Goal: Transaction & Acquisition: Purchase product/service

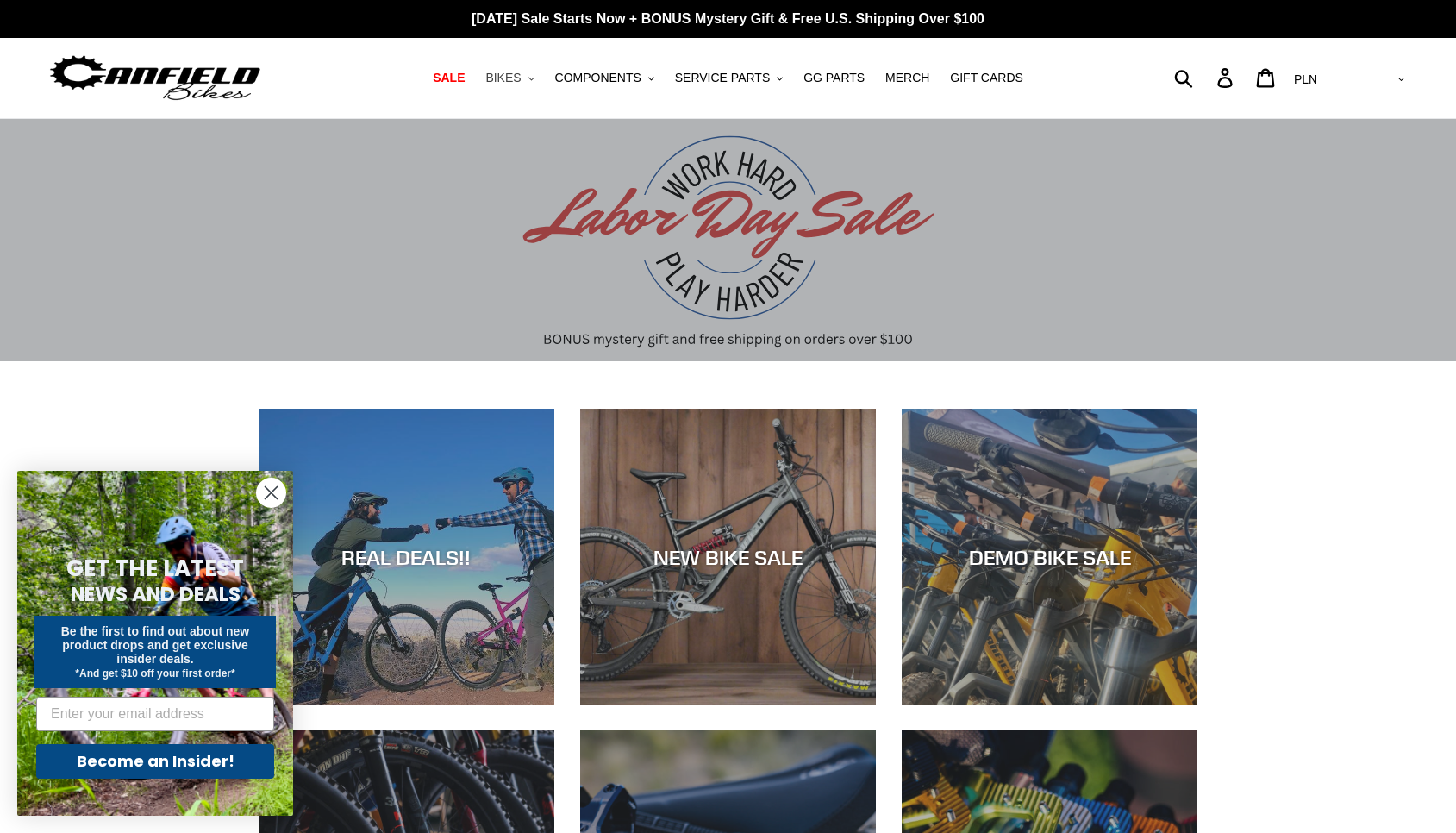
click at [520, 84] on span "BIKES" at bounding box center [503, 78] width 35 height 15
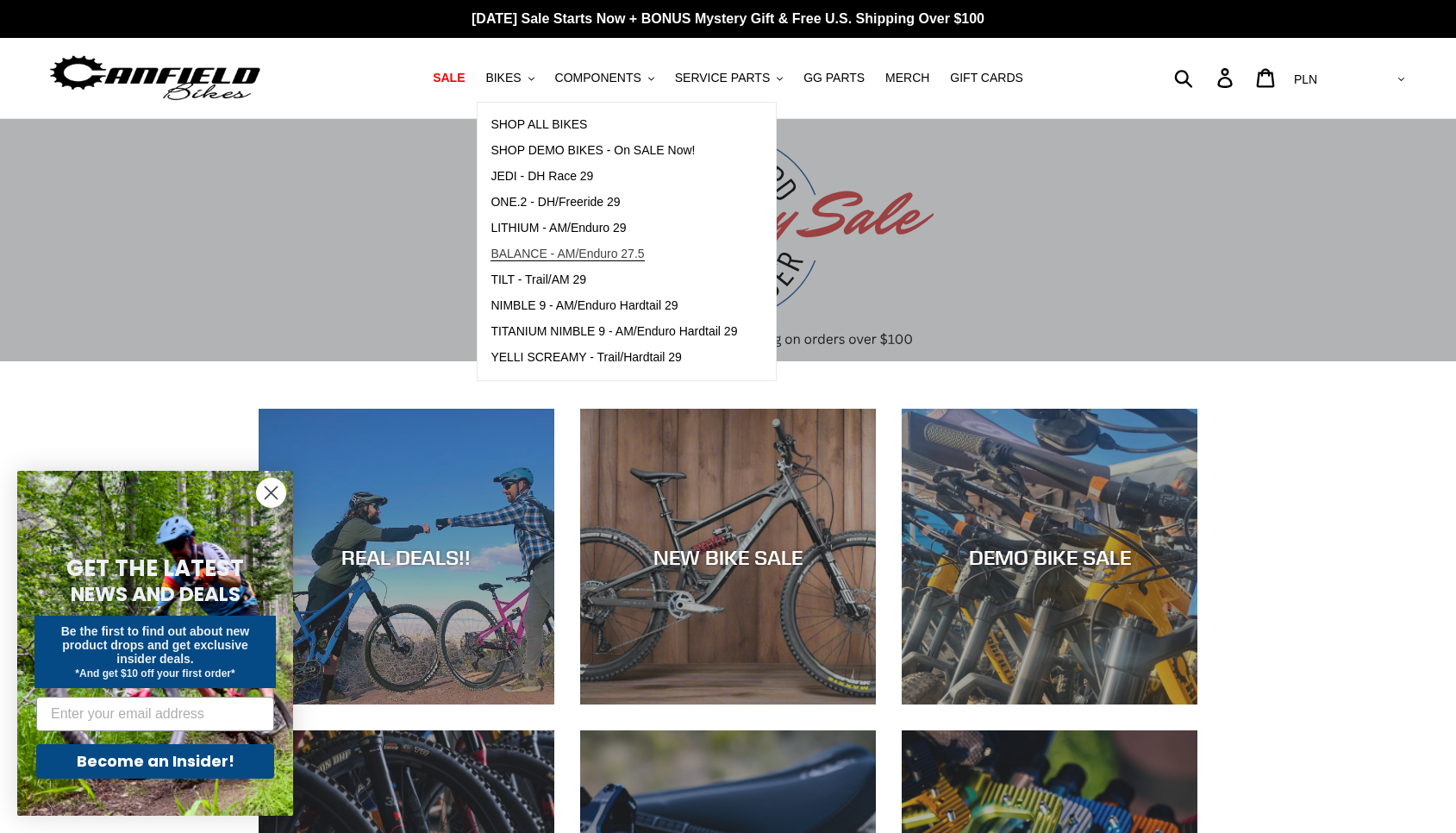
click at [624, 250] on span "BALANCE - AM/Enduro 27.5" at bounding box center [567, 254] width 153 height 15
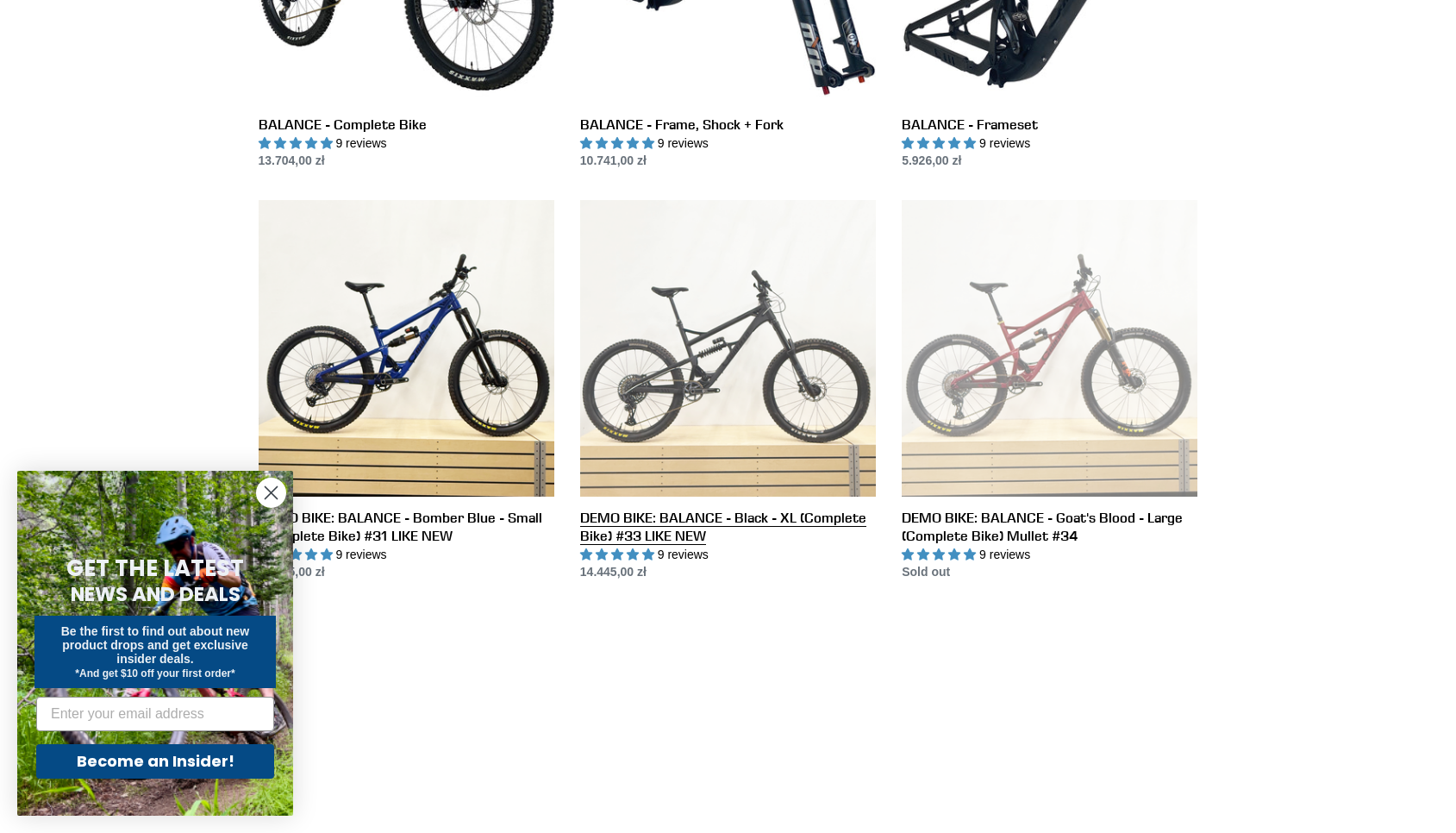
scroll to position [467, 0]
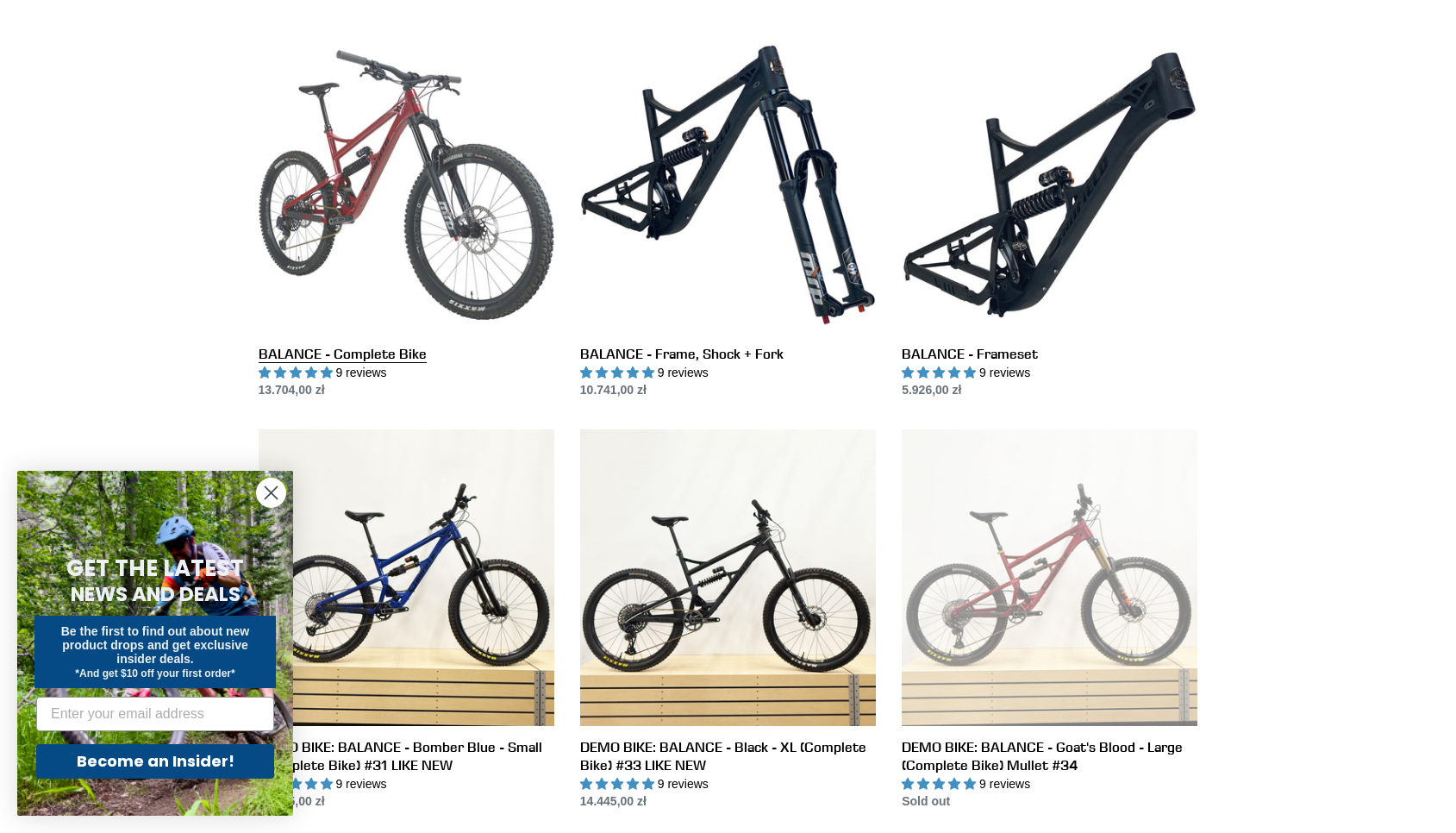
click at [370, 205] on link "BALANCE - Complete Bike" at bounding box center [406, 219] width 296 height 363
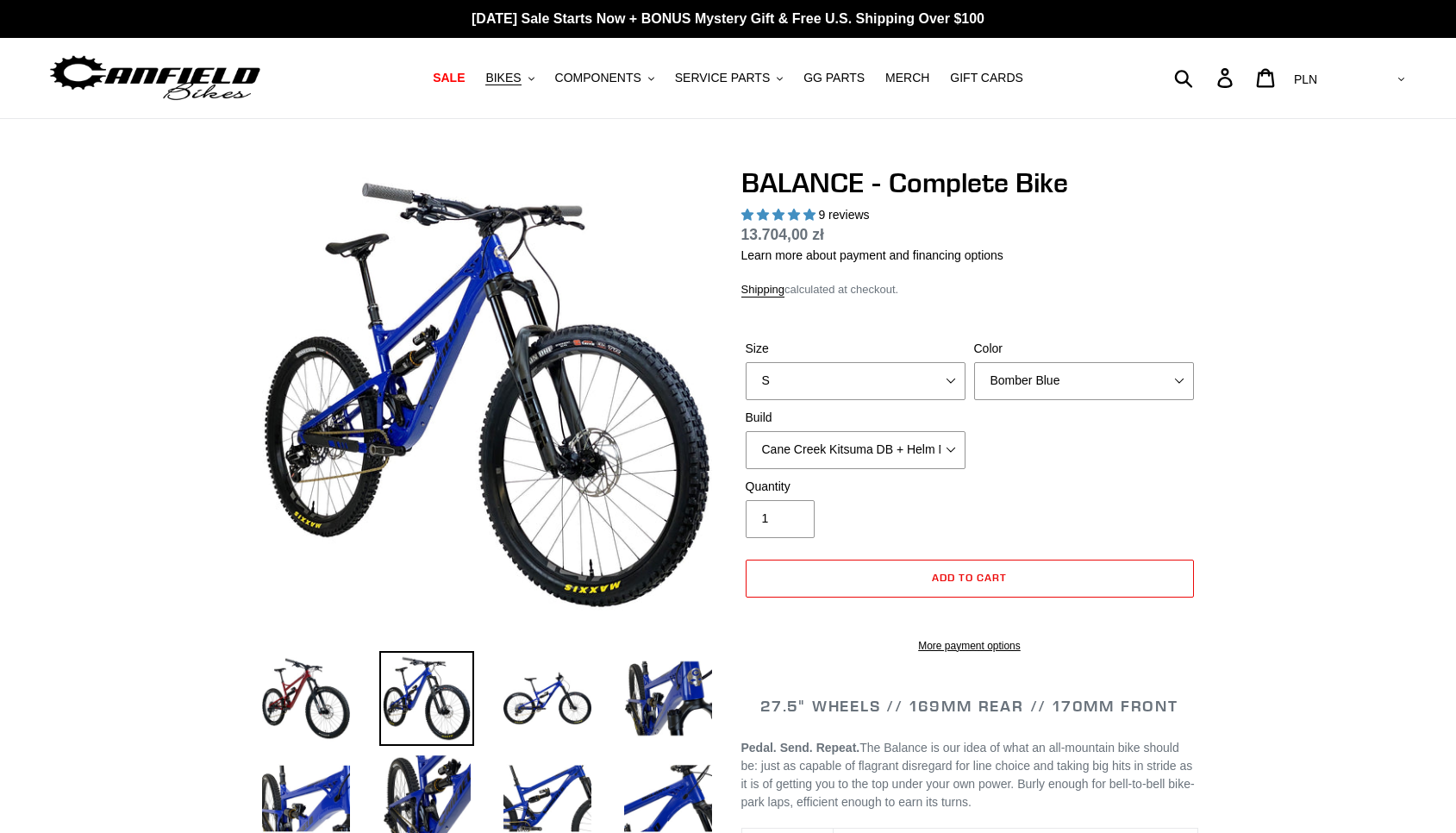
select select "highest-rating"
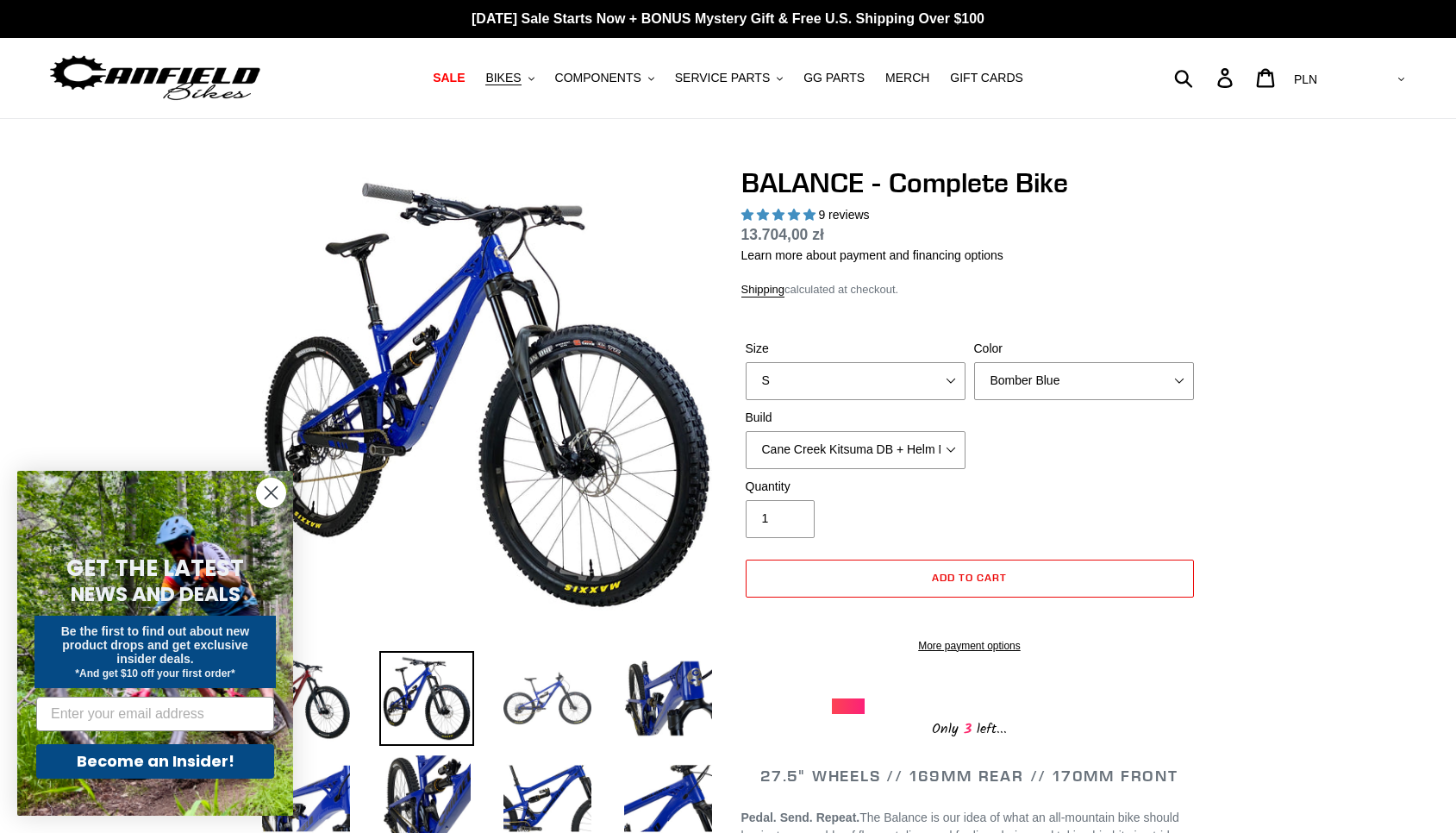
click at [562, 709] on img at bounding box center [547, 699] width 95 height 95
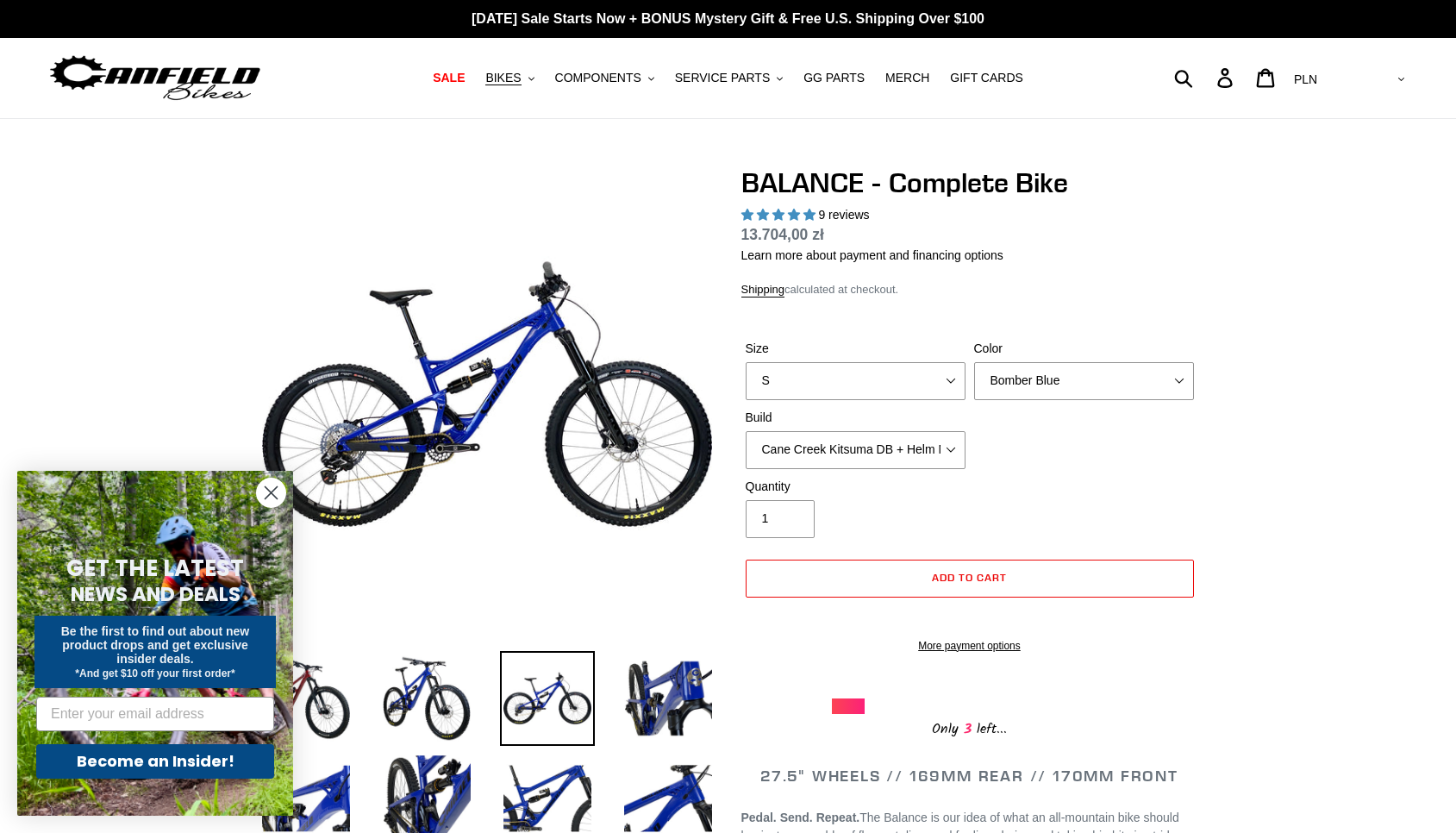
click at [265, 485] on circle "Close dialog" at bounding box center [271, 492] width 28 height 28
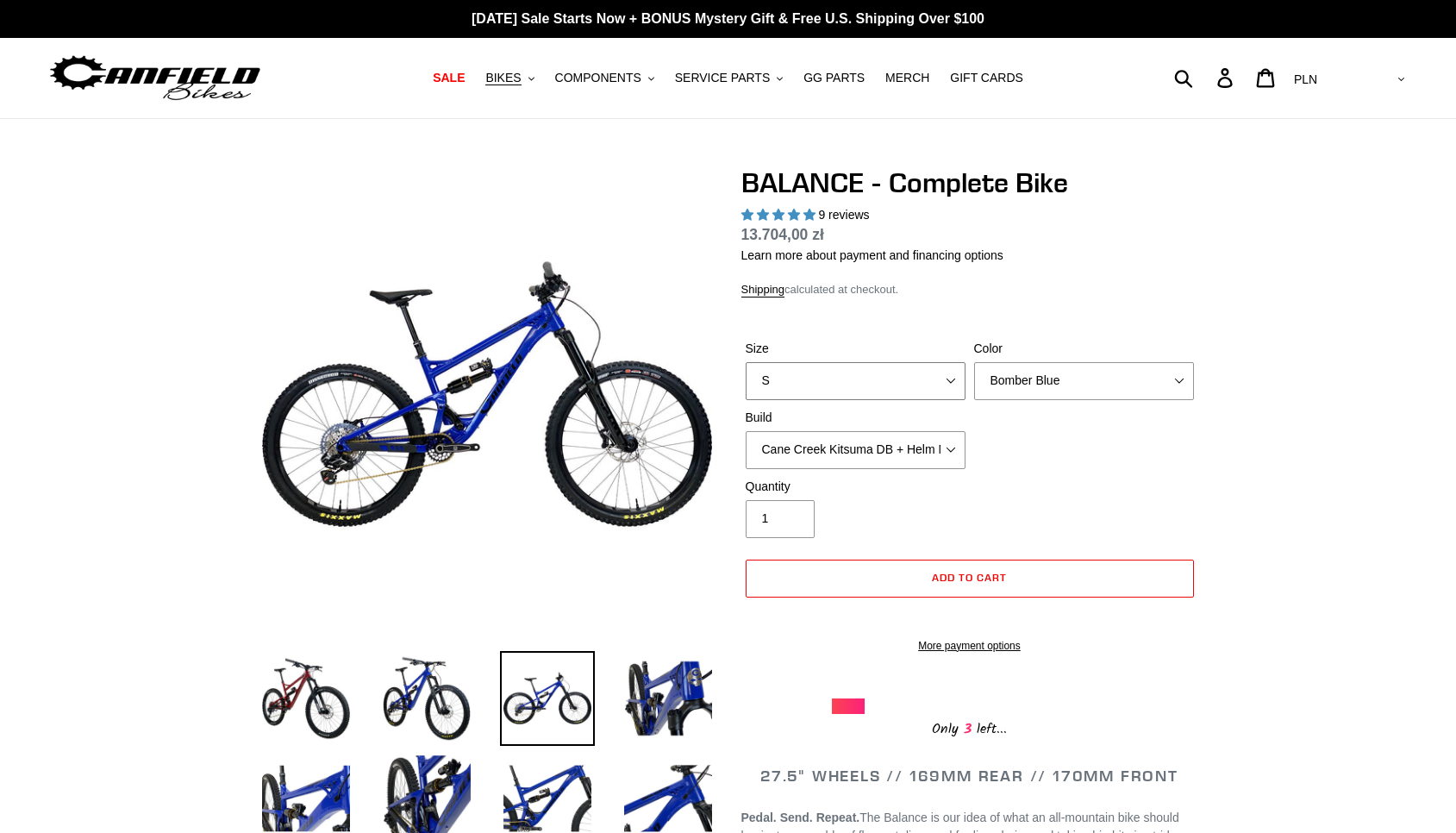
select select "M"
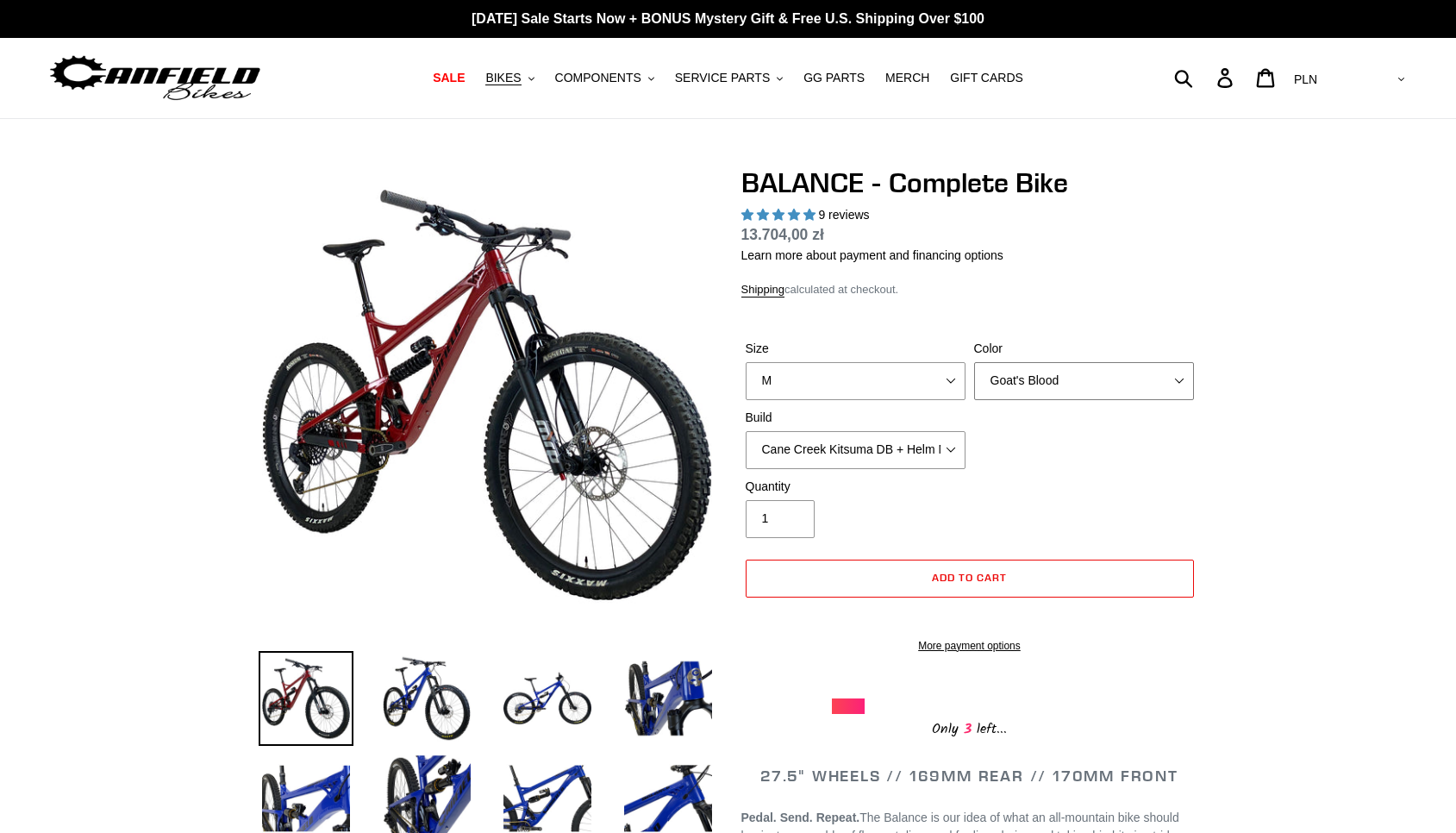
select select "Stealth Black"
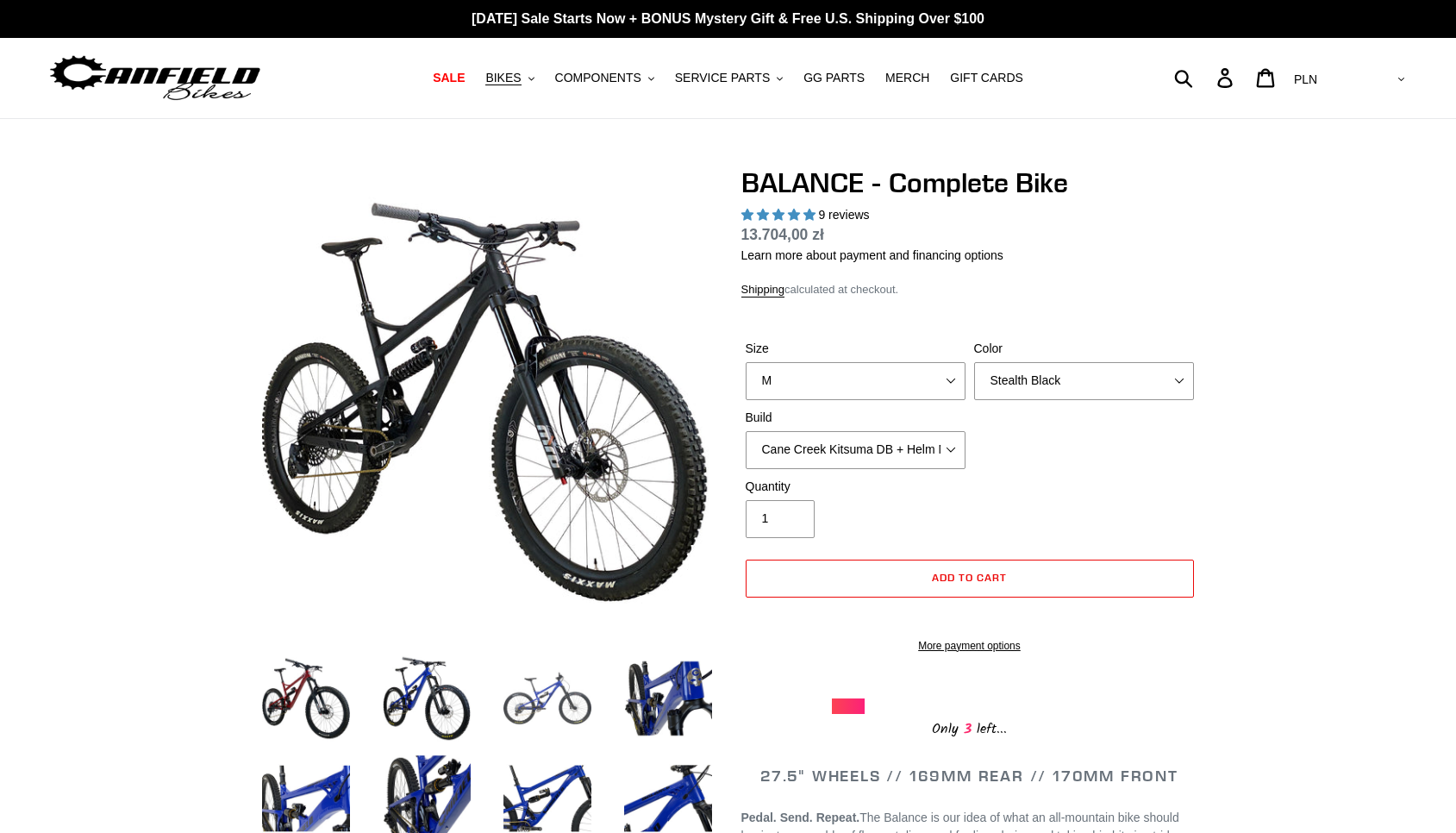
click at [556, 686] on img at bounding box center [547, 699] width 95 height 95
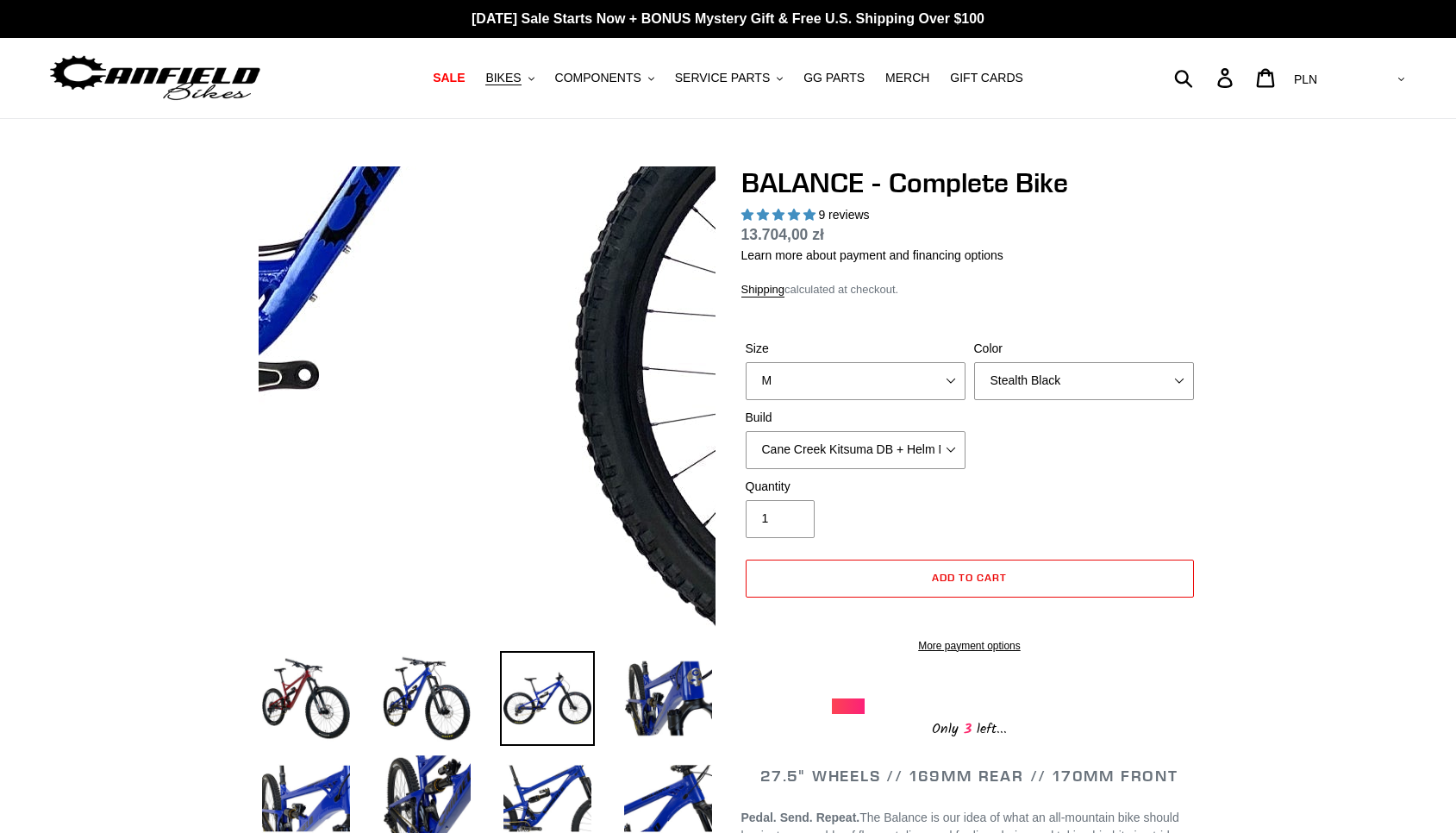
click at [535, 476] on img at bounding box center [347, 169] width 1766 height 1766
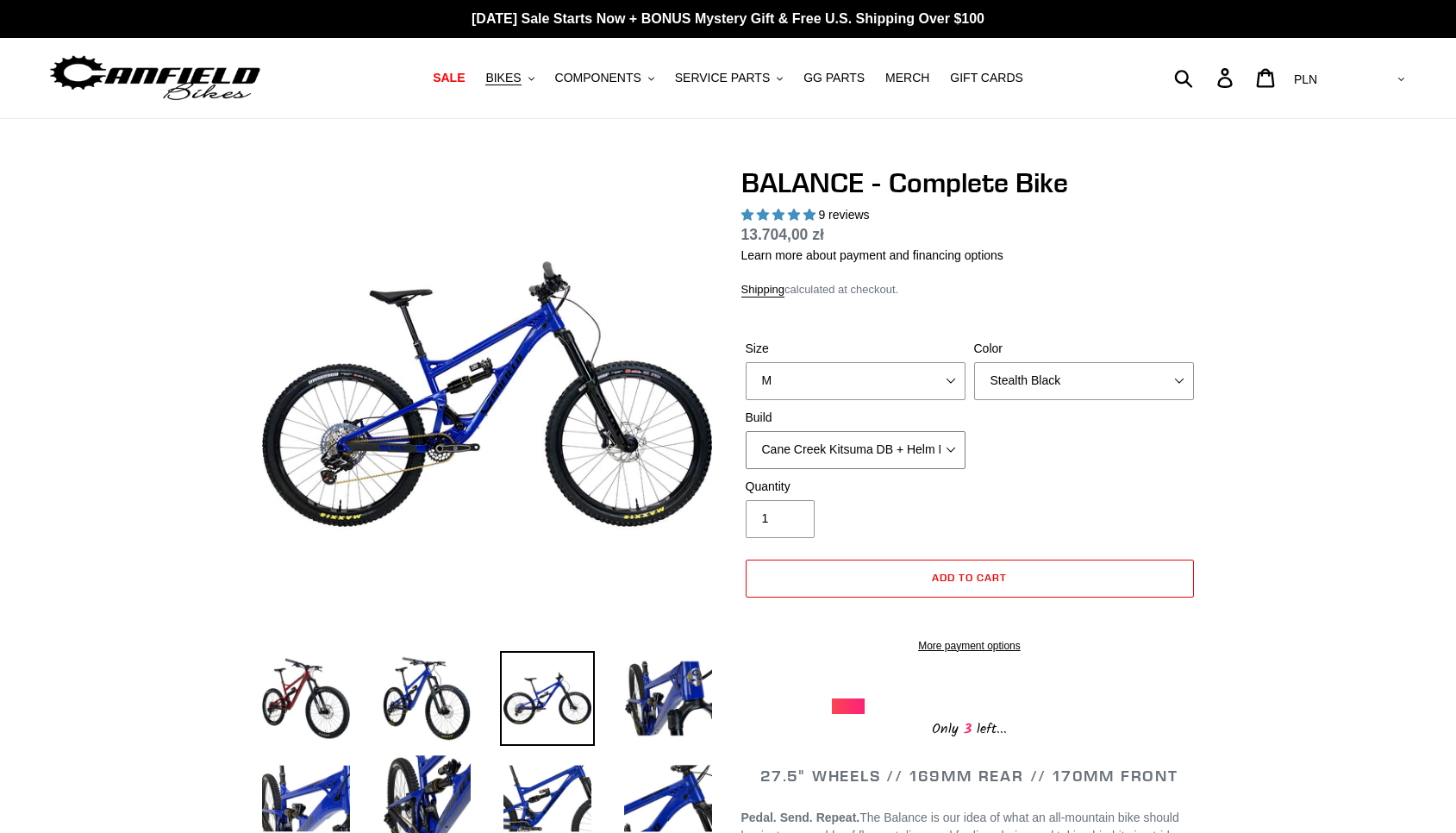
select select "Cane Creek Kitsuma DB + Helm MKII + Shimano XT"
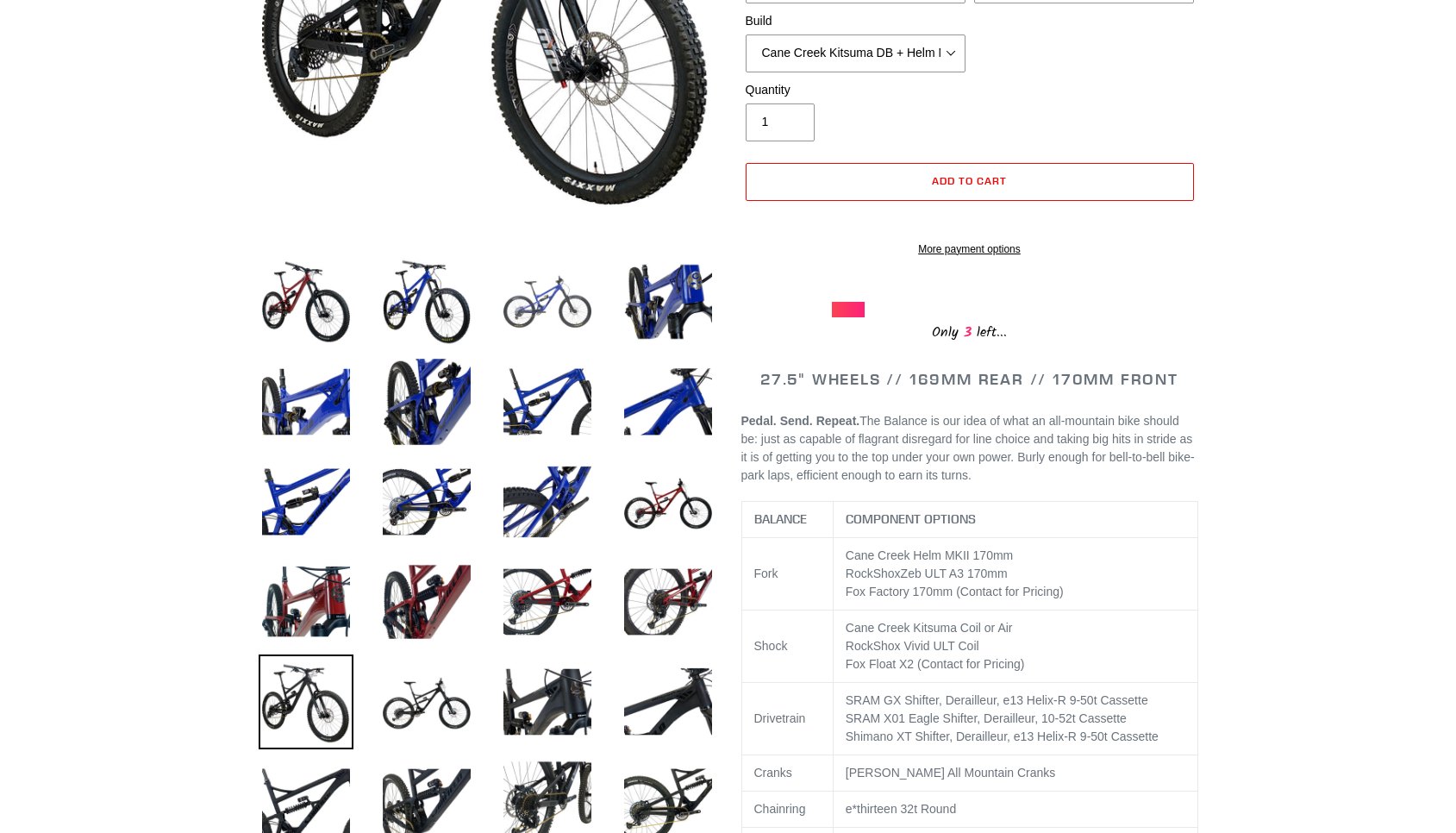
scroll to position [472, 0]
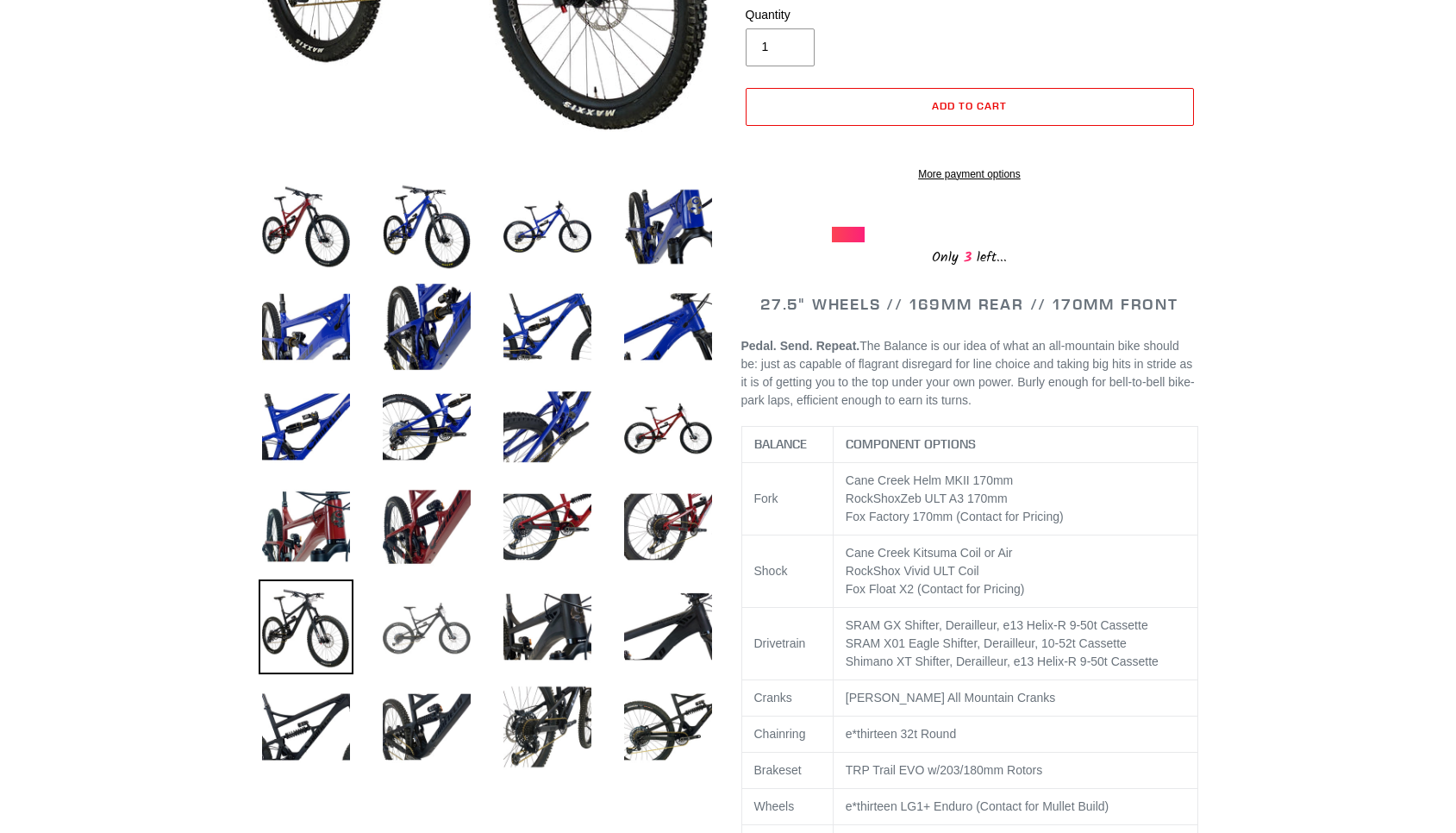
click at [438, 653] on img at bounding box center [427, 627] width 95 height 95
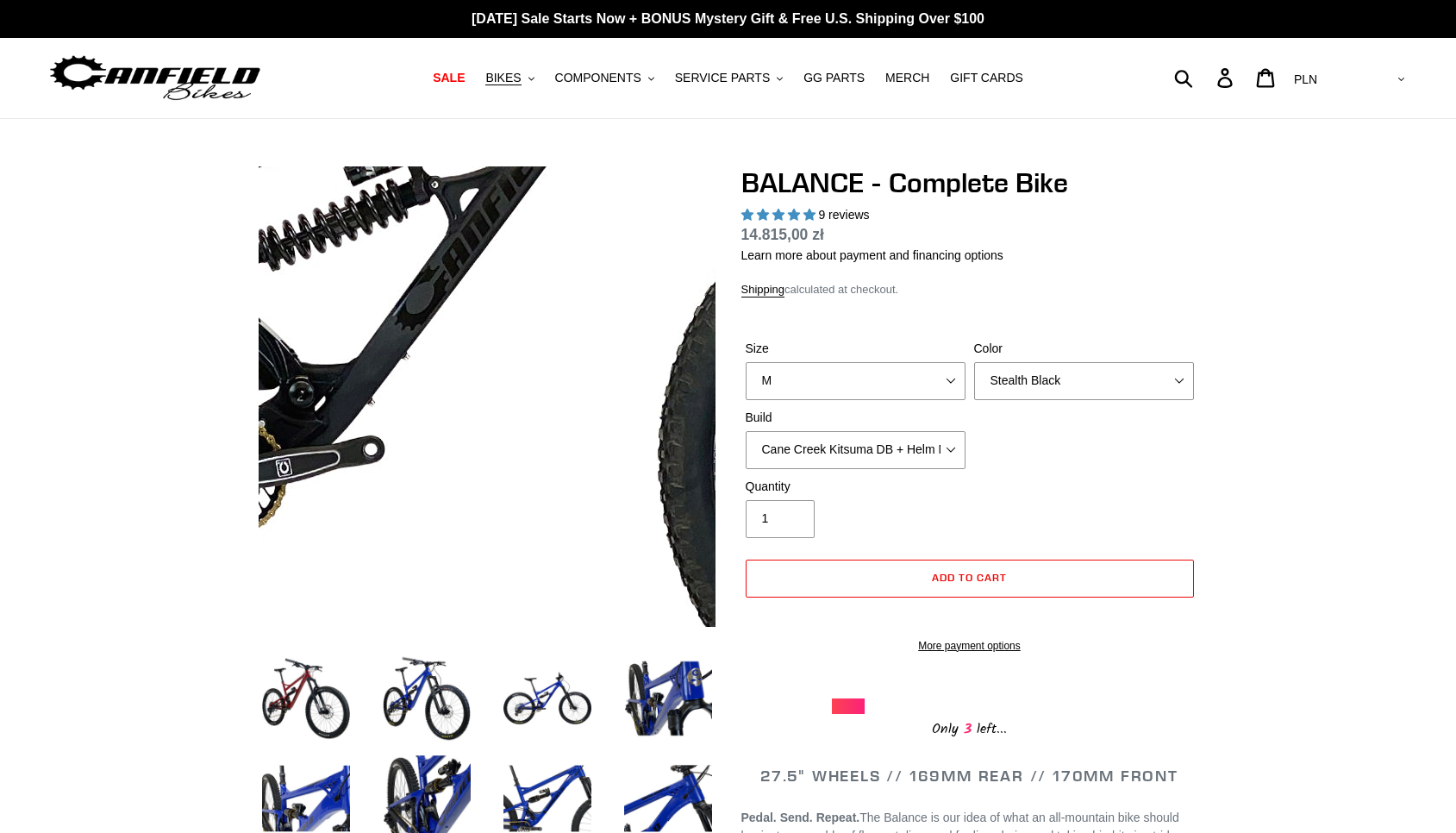
scroll to position [0, 0]
click at [512, 449] on img at bounding box center [417, 240] width 1766 height 1766
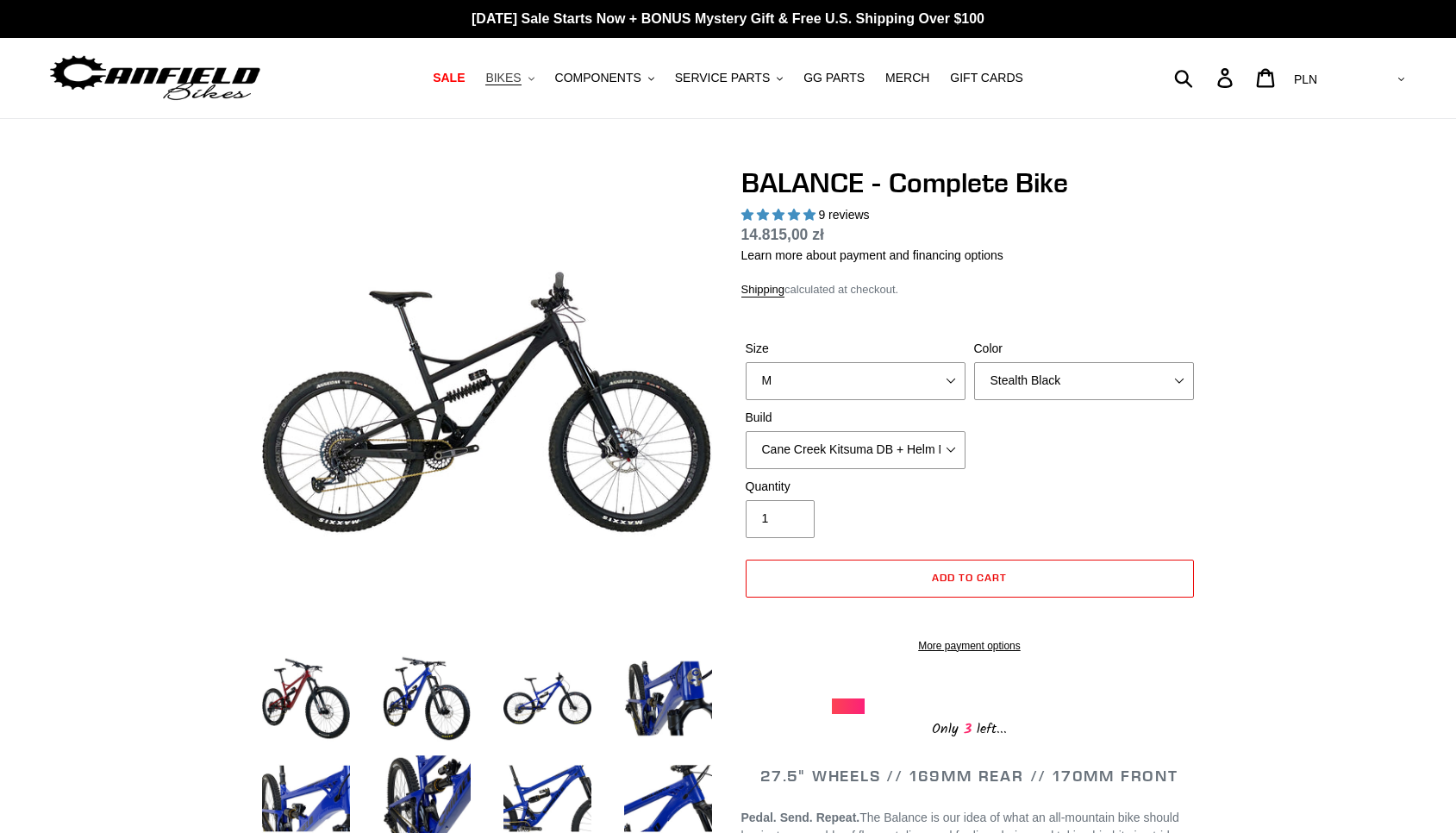
click at [521, 82] on span "BIKES" at bounding box center [503, 78] width 35 height 15
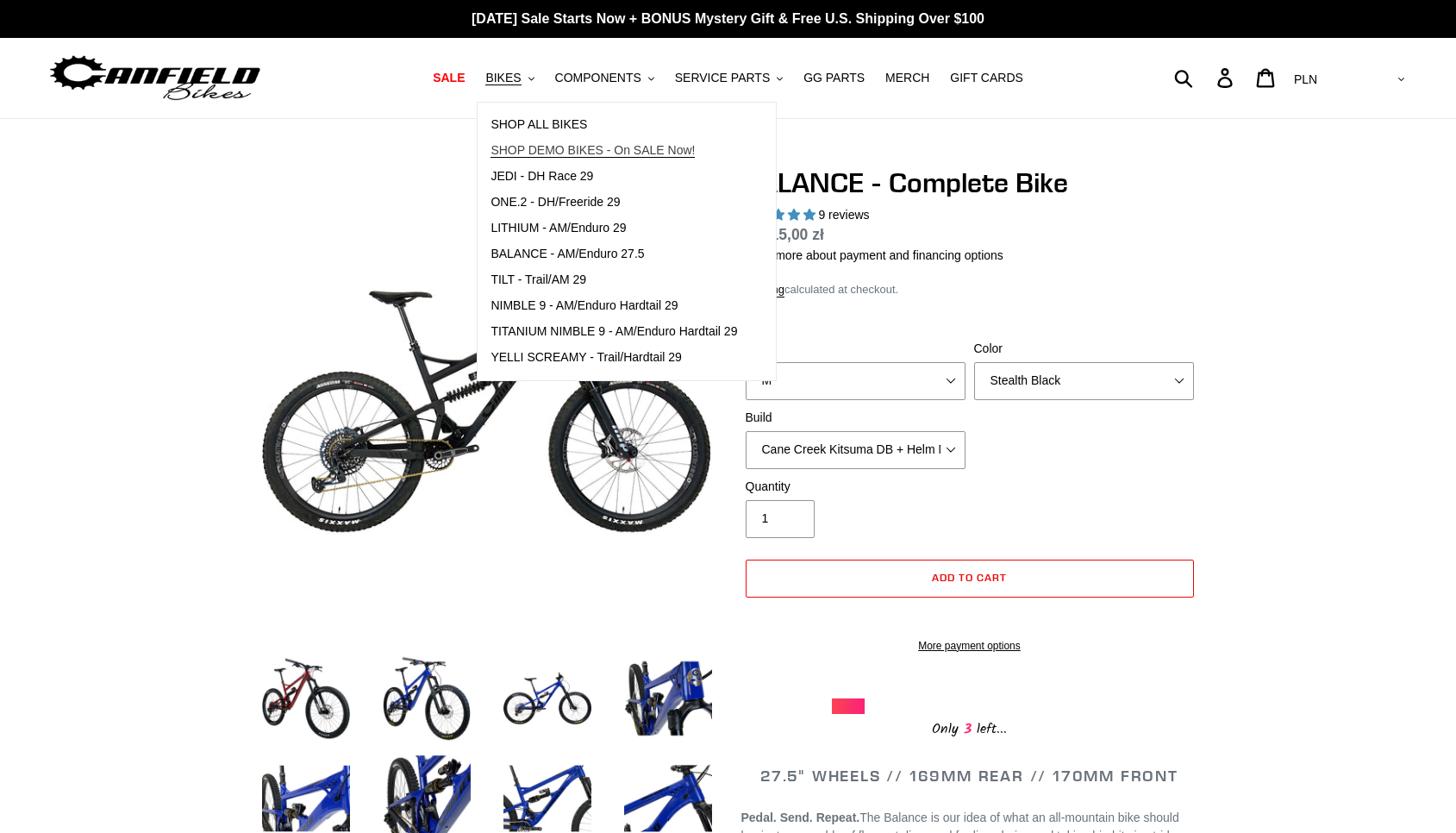
click at [560, 158] on span "SHOP DEMO BIKES - On SALE Now!" at bounding box center [592, 150] width 205 height 15
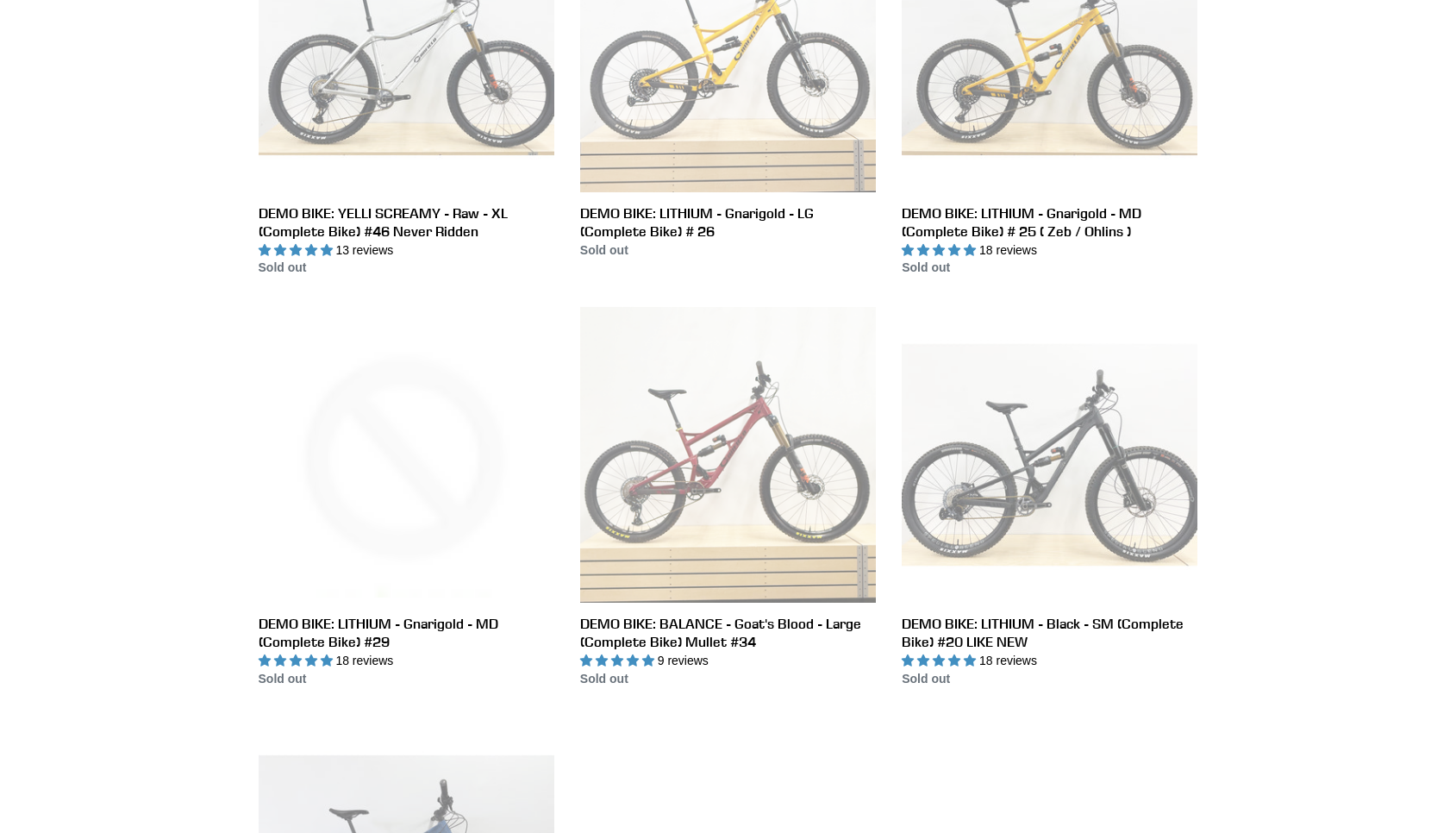
scroll to position [2371, 0]
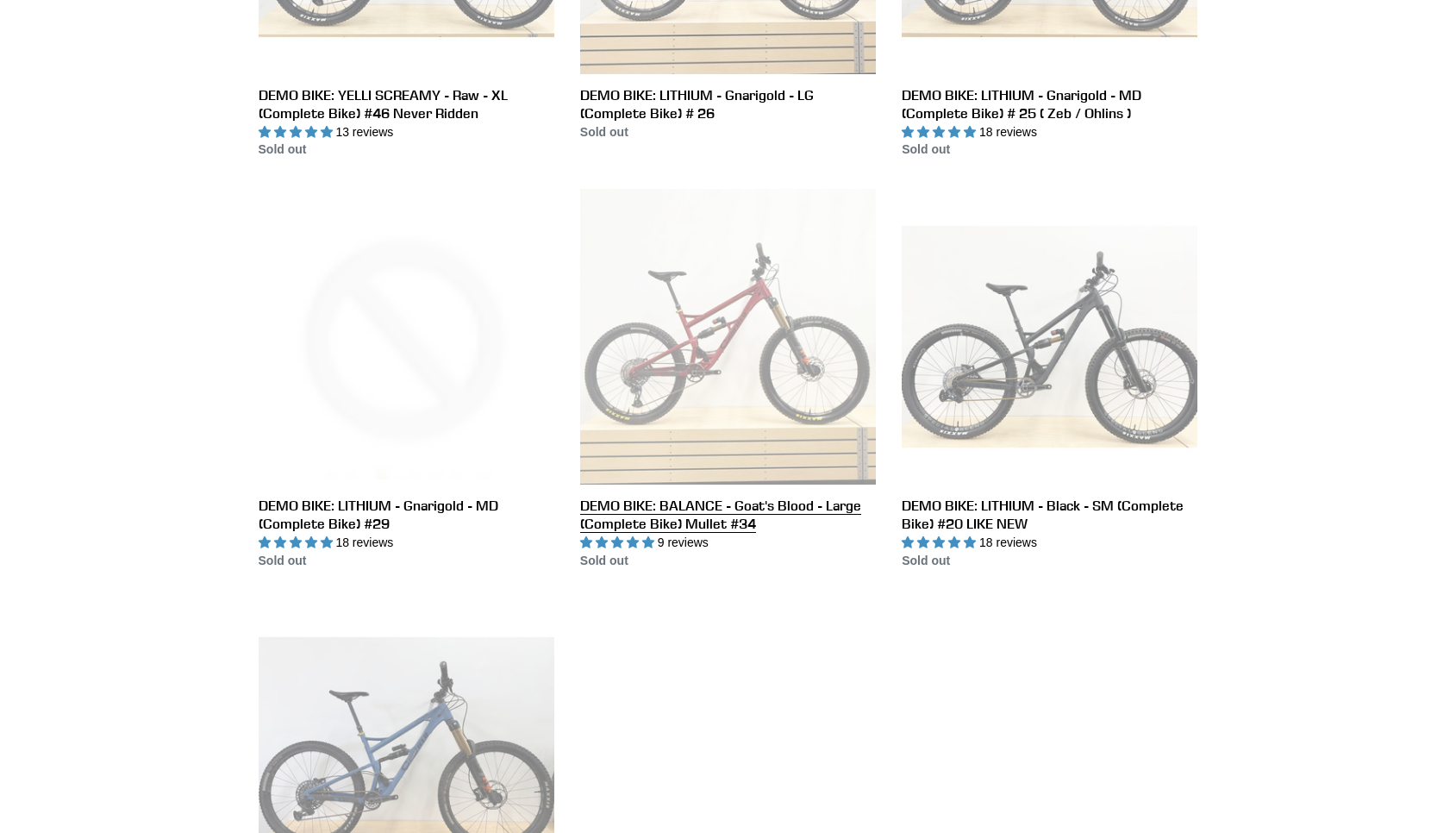
click at [747, 370] on link "DEMO BIKE: BALANCE - Goat's Blood - Large (Complete Bike) Mullet #34" at bounding box center [728, 379] width 296 height 381
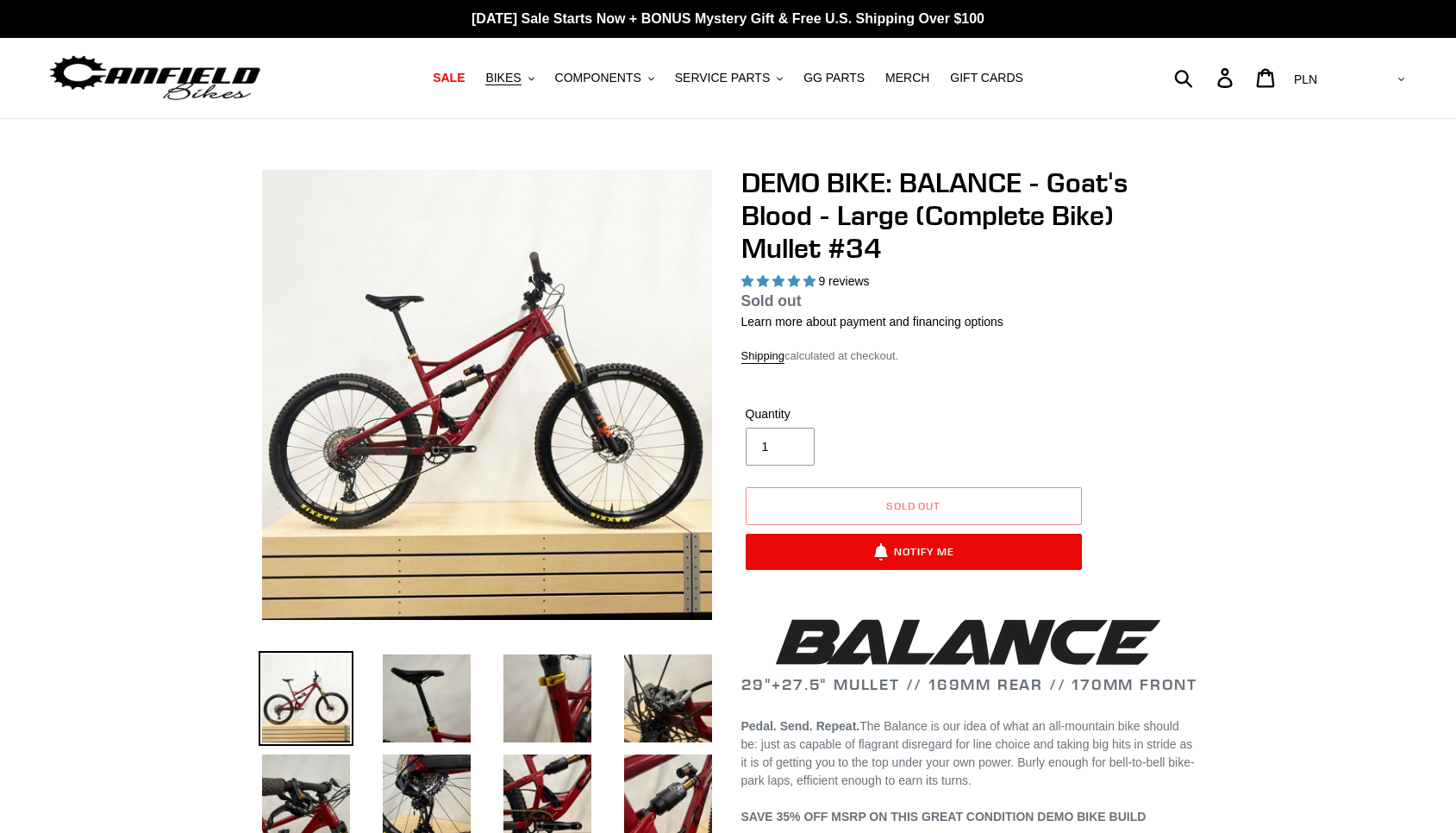
select select "highest-rating"
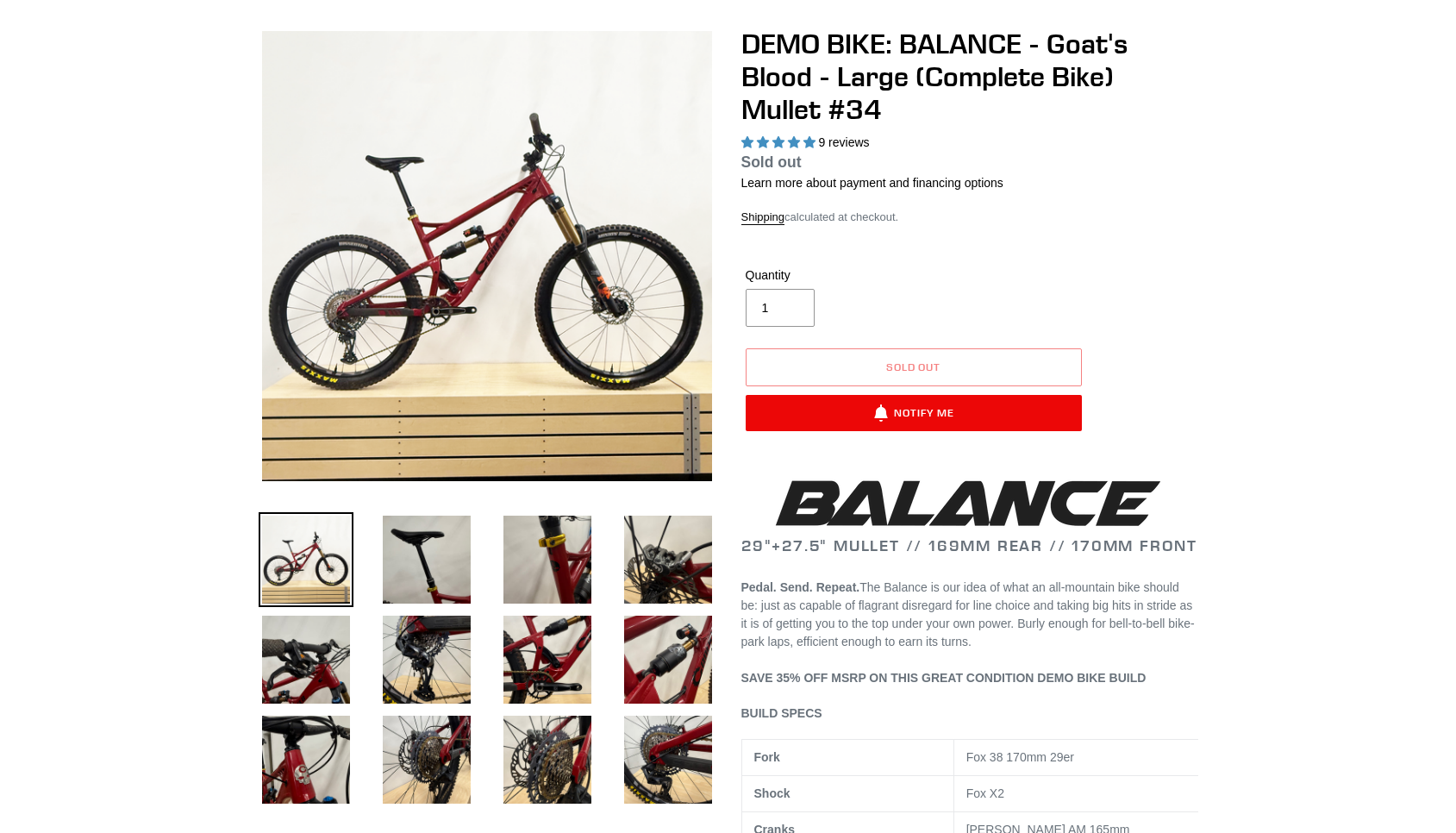
click at [460, 273] on img at bounding box center [488, 256] width 450 height 450
